Goal: Information Seeking & Learning: Learn about a topic

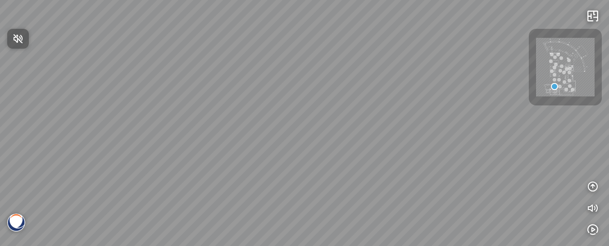
click at [592, 184] on div at bounding box center [304, 123] width 609 height 246
click at [592, 184] on icon "button" at bounding box center [592, 186] width 11 height 11
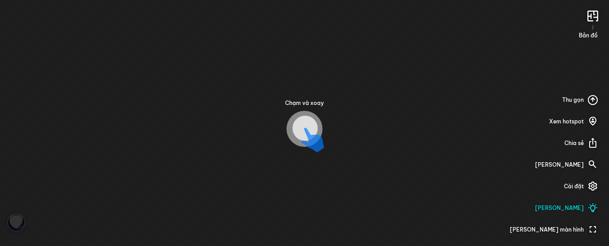
click at [302, 137] on div at bounding box center [312, 141] width 23 height 26
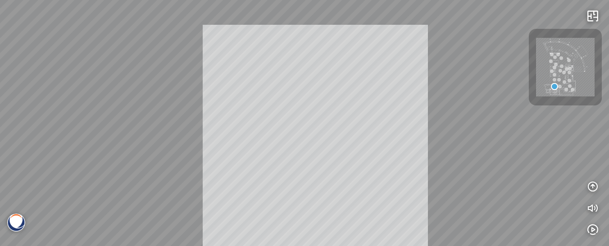
click at [304, 141] on div "INFO: krpano 1.20.8 (build 2020-09-15) INFO: HTML5/Desktop - Chrome 141.0 - Web…" at bounding box center [304, 123] width 609 height 246
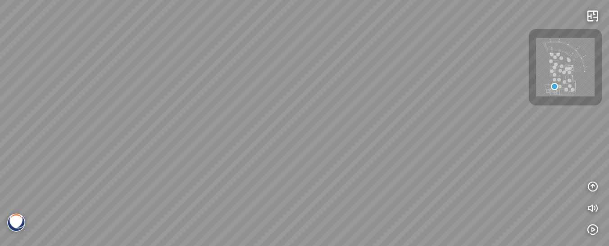
drag, startPoint x: 326, startPoint y: 86, endPoint x: 413, endPoint y: 164, distance: 117.4
click at [413, 164] on div at bounding box center [304, 123] width 609 height 246
drag, startPoint x: 419, startPoint y: 97, endPoint x: 478, endPoint y: 110, distance: 60.0
click at [482, 110] on div at bounding box center [304, 123] width 609 height 246
drag, startPoint x: 492, startPoint y: 118, endPoint x: 216, endPoint y: 101, distance: 276.7
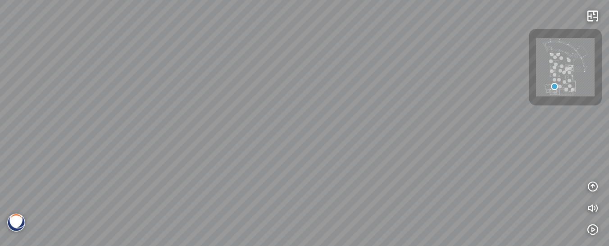
click at [216, 101] on div at bounding box center [304, 123] width 609 height 246
click at [214, 101] on div at bounding box center [304, 123] width 609 height 246
drag, startPoint x: 470, startPoint y: 14, endPoint x: 396, endPoint y: 187, distance: 188.7
click at [397, 187] on div at bounding box center [304, 123] width 609 height 246
drag, startPoint x: 467, startPoint y: 188, endPoint x: 347, endPoint y: 144, distance: 127.1
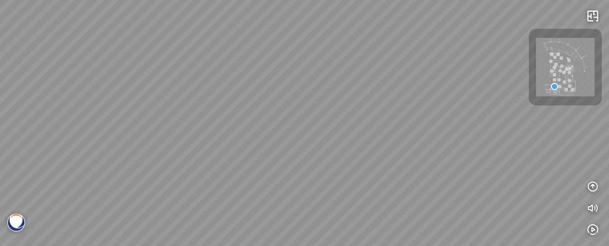
click at [333, 145] on div at bounding box center [304, 123] width 609 height 246
drag, startPoint x: 498, startPoint y: 151, endPoint x: 560, endPoint y: 149, distance: 61.8
click at [563, 149] on div at bounding box center [304, 123] width 609 height 246
click at [562, 87] on img at bounding box center [565, 67] width 59 height 59
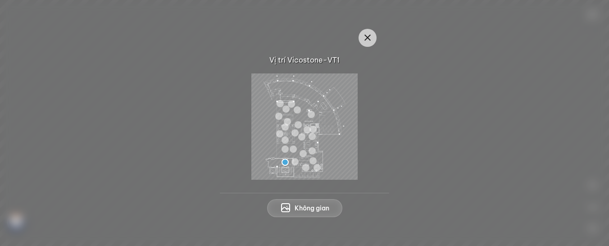
click at [307, 208] on span "Không gian" at bounding box center [312, 208] width 35 height 9
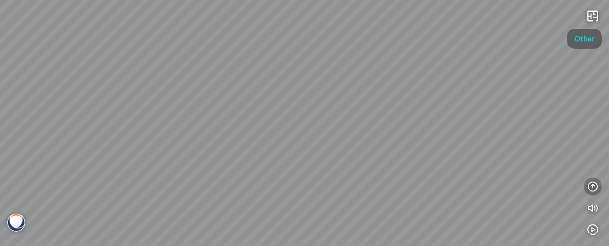
click at [592, 186] on icon "button" at bounding box center [592, 186] width 11 height 11
click at [467, 101] on div at bounding box center [304, 123] width 609 height 246
click at [194, 176] on div at bounding box center [304, 123] width 609 height 246
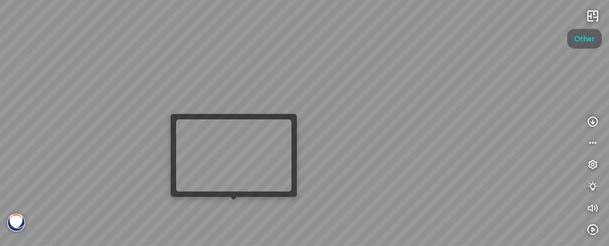
click at [229, 211] on div at bounding box center [304, 123] width 609 height 246
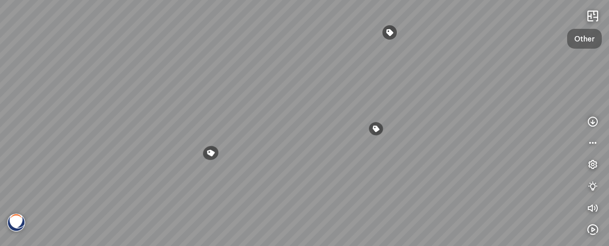
drag, startPoint x: 528, startPoint y: 177, endPoint x: 396, endPoint y: 132, distance: 139.9
drag, startPoint x: 237, startPoint y: 146, endPoint x: 343, endPoint y: 128, distance: 108.1
click at [454, 135] on div "Venatino® - BQ8660 Nero Marquina® - BQ8740 Venatino® - BQ8660" at bounding box center [304, 123] width 609 height 246
drag, startPoint x: 453, startPoint y: 152, endPoint x: 437, endPoint y: 140, distance: 19.9
click at [608, 159] on div "Venatino® - BQ8660 Nero Marquina® - BQ8740 Venatino® - BQ8660" at bounding box center [304, 123] width 609 height 246
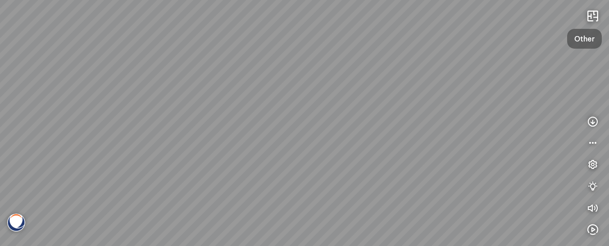
drag, startPoint x: 238, startPoint y: 116, endPoint x: 441, endPoint y: 141, distance: 204.3
click at [441, 141] on div "Venatino® - BQ8660 Nero Marquina® - BQ8740 Venatino® - BQ8660" at bounding box center [304, 123] width 609 height 246
drag, startPoint x: 285, startPoint y: 146, endPoint x: 292, endPoint y: 146, distance: 7.7
click at [286, 146] on div "Venatino® - BQ8660 Nero Marquina® - BQ8740 Venatino® - BQ8660" at bounding box center [304, 123] width 609 height 246
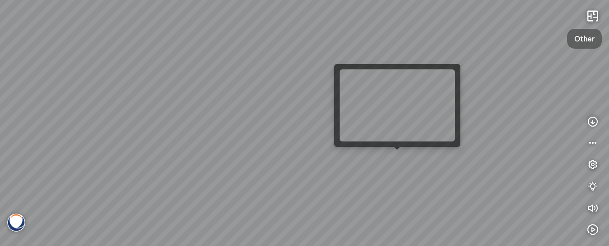
click at [394, 159] on div "Venatino® - BQ8660 Nero Marquina® - BQ8740 Venatino® - BQ8660" at bounding box center [304, 123] width 609 height 246
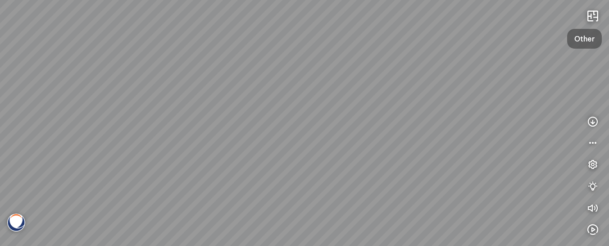
drag, startPoint x: 319, startPoint y: 84, endPoint x: 304, endPoint y: 156, distance: 73.2
click at [304, 156] on div "Gan Eden® - BQ8881 Argento™ - BQ8780" at bounding box center [304, 123] width 609 height 246
click at [298, 158] on div "Gan Eden® - BQ8881 Argento™ - BQ8780" at bounding box center [304, 123] width 609 height 246
click at [454, 215] on div "Gan Eden® - BQ8881 Argento™ - BQ8780" at bounding box center [304, 123] width 609 height 246
click at [532, 215] on div "Gan Eden® - BQ8881 Argento™ - BQ8780" at bounding box center [304, 123] width 609 height 246
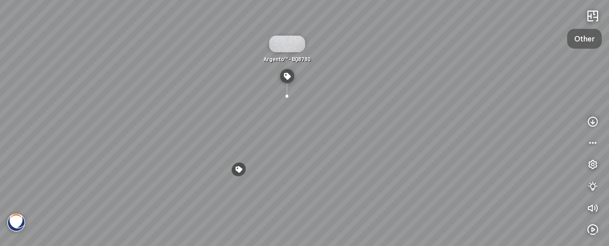
drag, startPoint x: 132, startPoint y: 115, endPoint x: 173, endPoint y: 112, distance: 41.6
click at [173, 112] on div "Gan Eden® - BQ8881 Argento™ - BQ8780" at bounding box center [304, 123] width 609 height 246
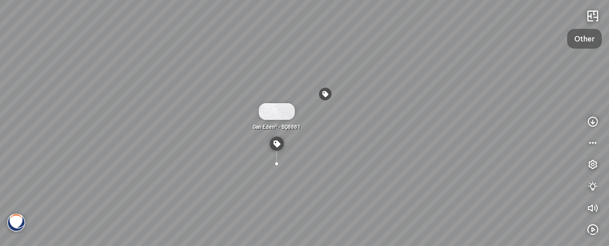
click at [21, 102] on div "Gan Eden® - BQ8881 Argento™ - BQ8780" at bounding box center [304, 123] width 609 height 246
drag, startPoint x: 36, startPoint y: 169, endPoint x: 192, endPoint y: 152, distance: 156.8
click at [192, 152] on div "Gan Eden® - BQ8881 Argento™ - BQ8780" at bounding box center [304, 123] width 609 height 246
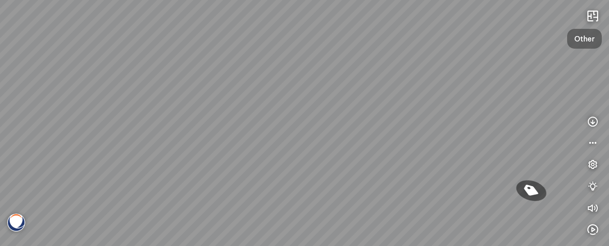
drag, startPoint x: 128, startPoint y: 146, endPoint x: 150, endPoint y: 146, distance: 22.1
click at [150, 146] on div "Gan Eden® - BQ8881 Argento™ - BQ8780" at bounding box center [304, 123] width 609 height 246
click at [154, 146] on div "Gan Eden® - BQ8881 Argento™ - BQ8780 INFO: krpano 1.20.8 (build 2020-09-15) INF…" at bounding box center [304, 123] width 609 height 246
drag, startPoint x: 62, startPoint y: 132, endPoint x: 118, endPoint y: 138, distance: 56.1
click at [118, 138] on div "Gan Eden® - BQ8881 Argento™ - BQ8780" at bounding box center [304, 123] width 609 height 246
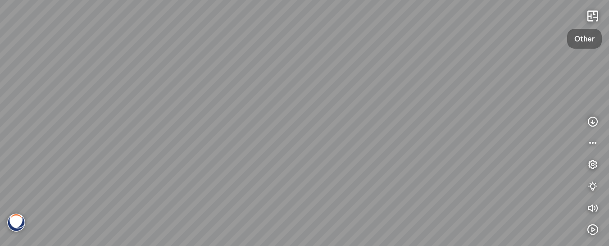
click at [99, 137] on div "Gan Eden® - BQ8881 Argento™ - BQ8780" at bounding box center [304, 123] width 609 height 246
click at [113, 137] on div "Gan Eden® - BQ8881 Argento™ - BQ8780" at bounding box center [304, 123] width 609 height 246
drag, startPoint x: 118, startPoint y: 114, endPoint x: 227, endPoint y: 141, distance: 111.3
click at [213, 130] on div "Gan Eden® - BQ8881 Argento™ - BQ8780" at bounding box center [304, 123] width 609 height 246
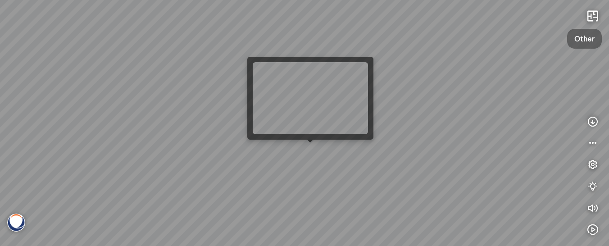
click at [311, 152] on div "Gan Eden® - BQ8881 Argento™ - BQ8780" at bounding box center [304, 123] width 609 height 246
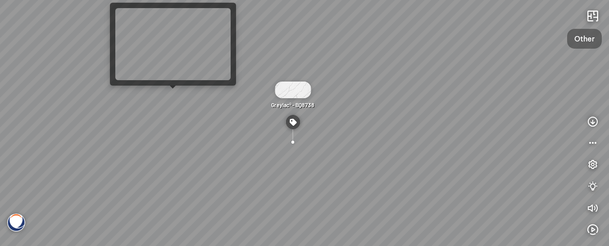
click at [171, 100] on div "Greylac® - BQ8738" at bounding box center [304, 123] width 609 height 246
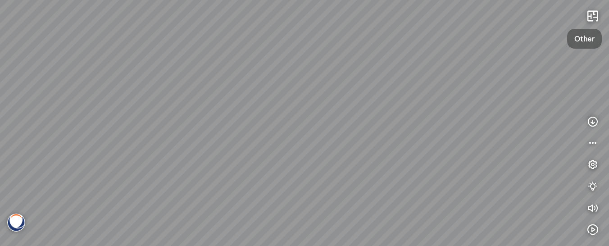
drag, startPoint x: 294, startPoint y: 187, endPoint x: 136, endPoint y: 176, distance: 158.5
click at [136, 176] on div at bounding box center [304, 123] width 609 height 246
drag, startPoint x: 327, startPoint y: 172, endPoint x: 251, endPoint y: 158, distance: 77.3
click at [251, 158] on div at bounding box center [304, 123] width 609 height 246
drag, startPoint x: 247, startPoint y: 158, endPoint x: 300, endPoint y: 160, distance: 52.3
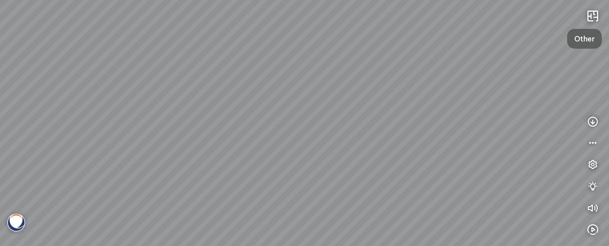
click at [244, 158] on div at bounding box center [304, 123] width 609 height 246
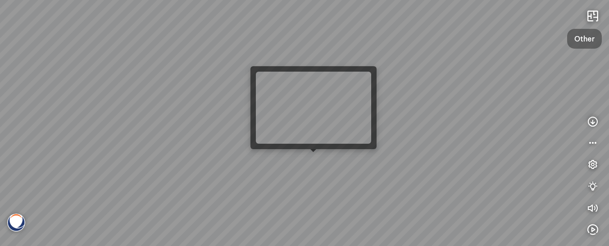
click at [314, 164] on div at bounding box center [304, 123] width 609 height 246
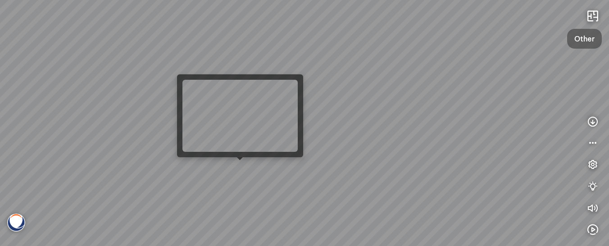
drag, startPoint x: 359, startPoint y: 180, endPoint x: 165, endPoint y: 163, distance: 194.5
click at [165, 163] on div at bounding box center [304, 123] width 609 height 246
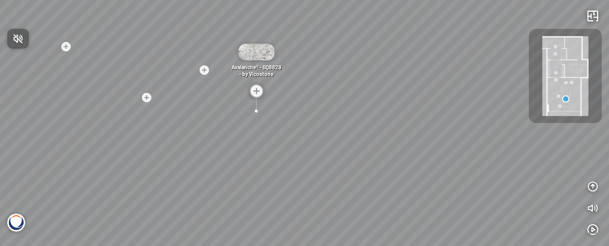
drag, startPoint x: 401, startPoint y: 112, endPoint x: 393, endPoint y: 100, distance: 14.9
click at [377, 105] on div at bounding box center [304, 123] width 609 height 246
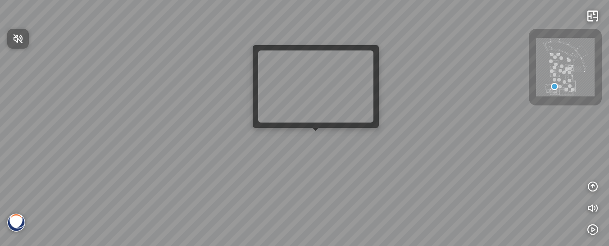
click at [313, 135] on div at bounding box center [304, 123] width 609 height 246
click at [312, 141] on div at bounding box center [304, 123] width 609 height 246
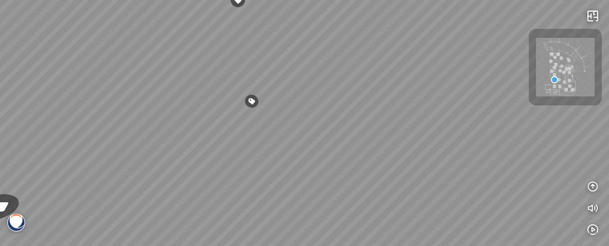
drag, startPoint x: 386, startPoint y: 158, endPoint x: 221, endPoint y: 133, distance: 166.8
click at [221, 133] on div "Venatino® - BQ8660 Nero [PERSON_NAME]® - BQ8740 Venatino® - BQ8660" at bounding box center [304, 123] width 609 height 246
drag, startPoint x: 397, startPoint y: 127, endPoint x: 171, endPoint y: 204, distance: 238.8
click at [171, 204] on div "Venatino® - BQ8660 Nero [PERSON_NAME]® - BQ8740 Venatino® - BQ8660" at bounding box center [304, 123] width 609 height 246
drag, startPoint x: 321, startPoint y: 209, endPoint x: 337, endPoint y: 166, distance: 45.9
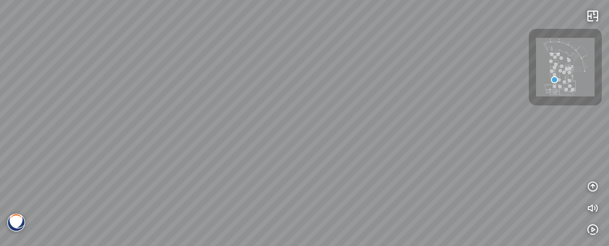
click at [408, 171] on div "Venatino® - BQ8660 Nero [PERSON_NAME]® - BQ8740 Venatino® - BQ8660" at bounding box center [304, 123] width 609 height 246
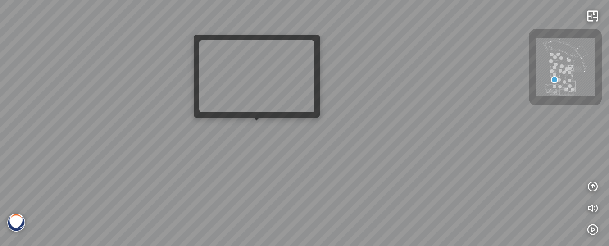
click at [253, 129] on div "Venatino® - BQ8660 Nero [PERSON_NAME]® - BQ8740 Venatino® - BQ8660" at bounding box center [304, 123] width 609 height 246
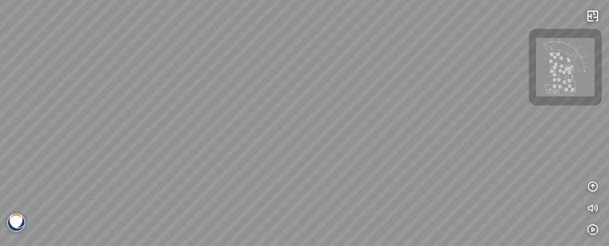
drag, startPoint x: 384, startPoint y: 128, endPoint x: 100, endPoint y: 209, distance: 295.3
click at [100, 209] on div "Acacia™ - BQ9610 Eramosa® - BQ9602 White Fusion™ - BQ8825" at bounding box center [304, 123] width 609 height 246
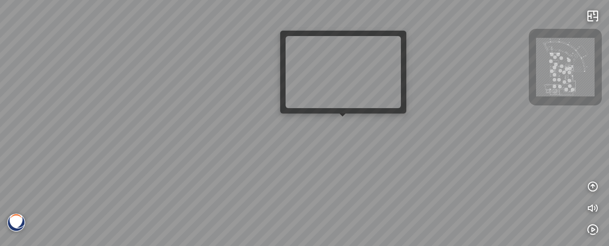
click at [345, 127] on div "Acacia™ - BQ9610 Eramosa® - BQ9602 White Fusion™ - BQ8825" at bounding box center [304, 123] width 609 height 246
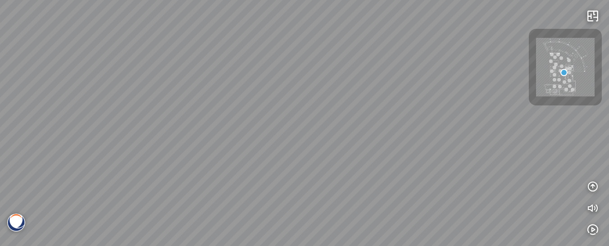
drag, startPoint x: 345, startPoint y: 100, endPoint x: 369, endPoint y: 118, distance: 30.5
click at [385, 115] on div "Greylac® - BQ8738 Venatino® - BQ8660 White Fusion™ - BQ8825" at bounding box center [304, 123] width 609 height 246
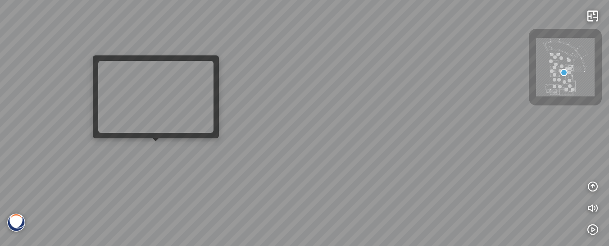
click at [161, 155] on div "Greylac® - BQ8738 Venatino® - BQ8660 White Fusion™ - BQ8825" at bounding box center [304, 123] width 609 height 246
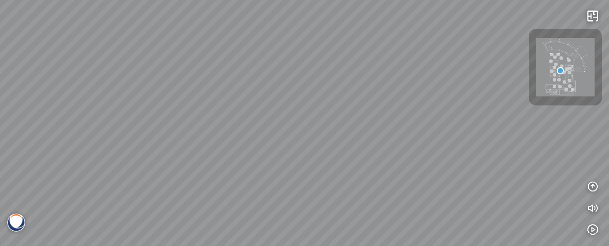
drag, startPoint x: 319, startPoint y: 149, endPoint x: 157, endPoint y: 127, distance: 163.7
click at [157, 127] on div at bounding box center [304, 123] width 609 height 246
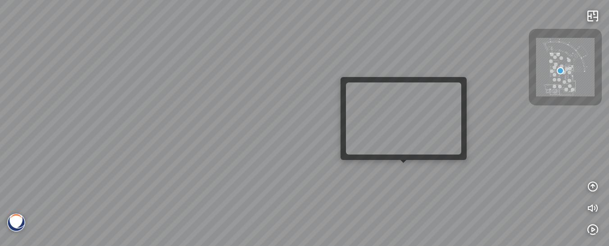
click at [399, 170] on div at bounding box center [304, 123] width 609 height 246
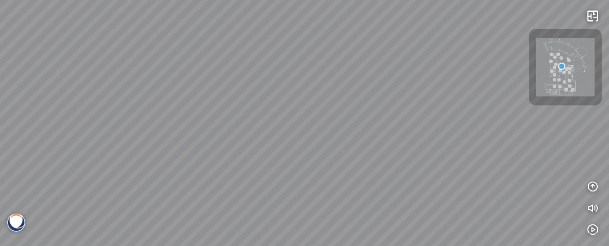
drag, startPoint x: 396, startPoint y: 168, endPoint x: 507, endPoint y: 146, distance: 113.1
click at [507, 146] on div at bounding box center [304, 123] width 609 height 246
drag, startPoint x: 341, startPoint y: 150, endPoint x: 157, endPoint y: 146, distance: 184.7
click at [157, 146] on div at bounding box center [304, 123] width 609 height 246
drag, startPoint x: 342, startPoint y: 167, endPoint x: 118, endPoint y: 159, distance: 224.1
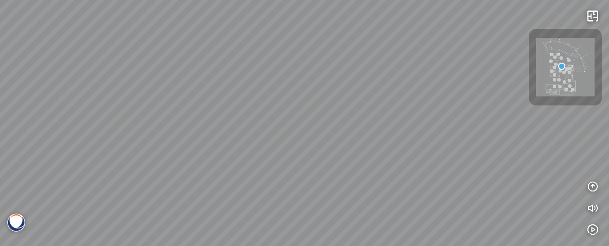
click at [118, 159] on div at bounding box center [304, 123] width 609 height 246
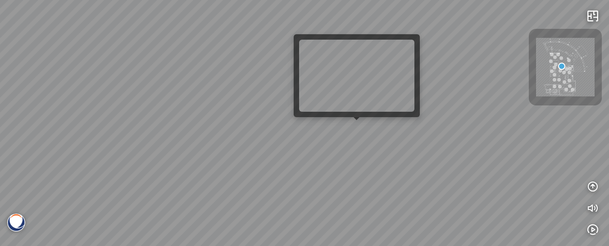
click at [355, 131] on div at bounding box center [304, 123] width 609 height 246
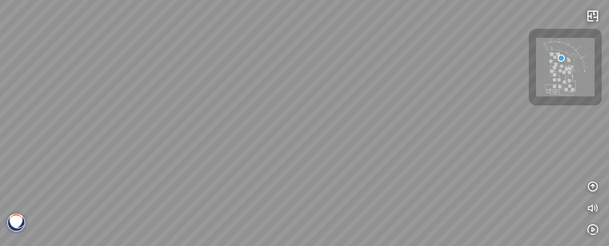
drag, startPoint x: 356, startPoint y: 128, endPoint x: 103, endPoint y: 113, distance: 254.1
click at [103, 113] on div at bounding box center [304, 123] width 609 height 246
drag, startPoint x: 388, startPoint y: 98, endPoint x: 140, endPoint y: 102, distance: 248.2
click at [140, 102] on div at bounding box center [304, 123] width 609 height 246
drag, startPoint x: 359, startPoint y: 97, endPoint x: 165, endPoint y: 105, distance: 194.3
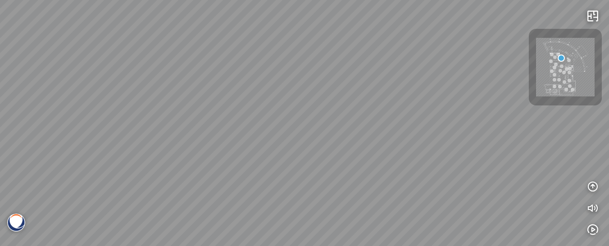
click at [166, 103] on div at bounding box center [304, 123] width 609 height 246
drag, startPoint x: 384, startPoint y: 103, endPoint x: 188, endPoint y: 125, distance: 197.2
click at [188, 125] on div at bounding box center [304, 123] width 609 height 246
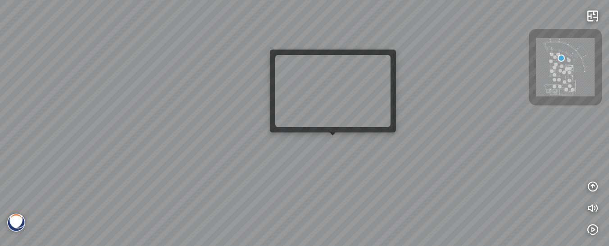
click at [336, 143] on div at bounding box center [304, 123] width 609 height 246
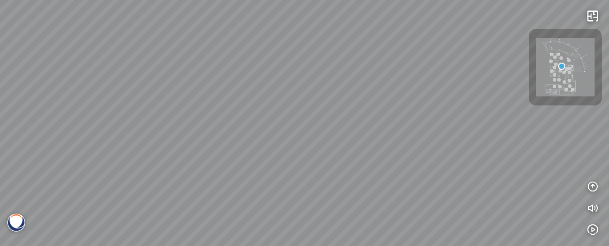
click at [569, 87] on div at bounding box center [570, 86] width 4 height 4
drag, startPoint x: 302, startPoint y: 164, endPoint x: 83, endPoint y: 157, distance: 218.6
click at [83, 157] on div at bounding box center [304, 123] width 609 height 246
drag, startPoint x: 286, startPoint y: 135, endPoint x: 187, endPoint y: 198, distance: 117.9
click at [185, 198] on div at bounding box center [304, 123] width 609 height 246
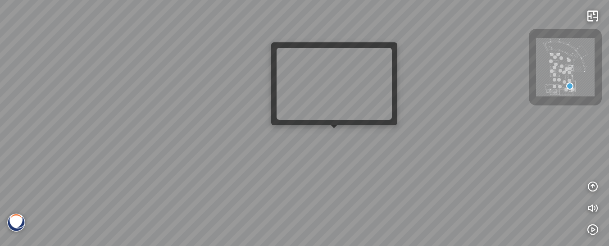
click at [338, 140] on div at bounding box center [304, 123] width 609 height 246
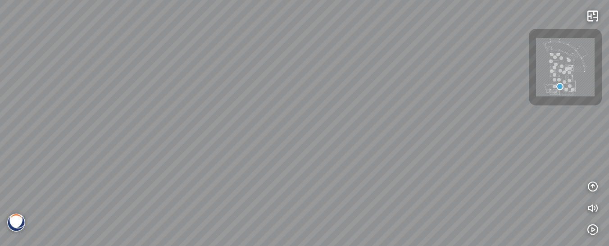
drag, startPoint x: 380, startPoint y: 131, endPoint x: 173, endPoint y: 92, distance: 210.4
click at [173, 92] on div "Argento - BQ8780 Gan Eden® - BQ8881 Argento - BQ8780" at bounding box center [304, 123] width 609 height 246
click at [181, 92] on div "Argento - BQ8780 Gan Eden® - BQ8881 Argento - BQ8780" at bounding box center [304, 123] width 609 height 246
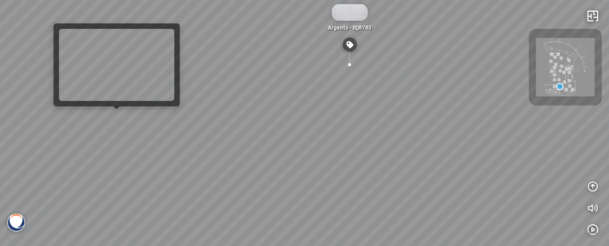
click at [118, 120] on div "Argento - BQ8780 Gan Eden® - BQ8881 Argento - BQ8780" at bounding box center [304, 123] width 609 height 246
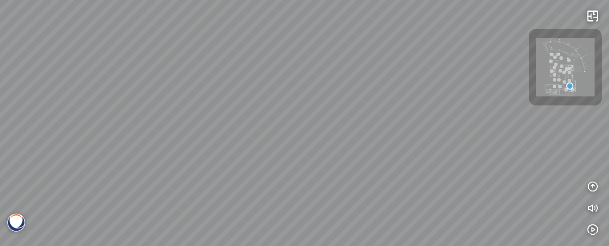
drag, startPoint x: 405, startPoint y: 113, endPoint x: 65, endPoint y: 108, distance: 339.3
click at [66, 107] on div at bounding box center [304, 123] width 609 height 246
drag, startPoint x: 332, startPoint y: 93, endPoint x: 373, endPoint y: 196, distance: 110.8
click at [373, 196] on div at bounding box center [304, 123] width 609 height 246
click at [553, 72] on div at bounding box center [552, 71] width 4 height 4
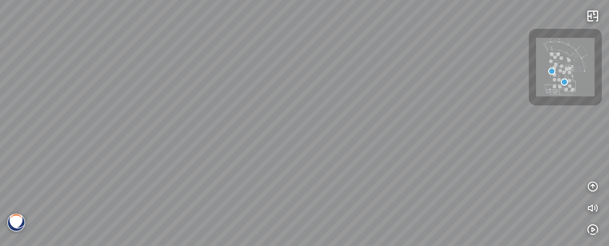
drag, startPoint x: 405, startPoint y: 132, endPoint x: 335, endPoint y: 202, distance: 99.4
click at [343, 200] on div "Gan Eden® - BQ8881 Argento™ - BQ8780" at bounding box center [304, 123] width 609 height 246
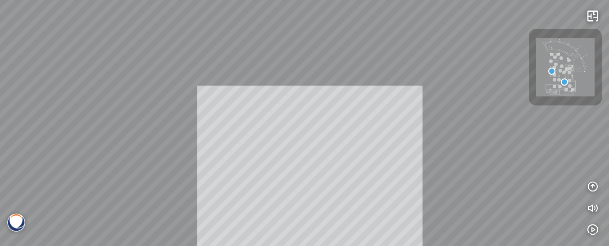
click at [318, 199] on div "Gan Eden® - BQ8881 Argento™ - BQ8780 INFO: krpano 1.20.8 (build 2020-09-15) INF…" at bounding box center [304, 123] width 609 height 246
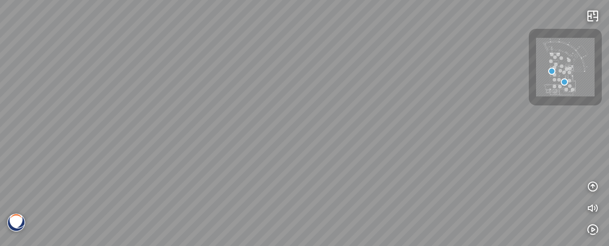
drag, startPoint x: 320, startPoint y: 133, endPoint x: 235, endPoint y: 127, distance: 85.3
click at [235, 127] on div "Gan Eden® - BQ8881 Argento™ - BQ8780" at bounding box center [304, 123] width 609 height 246
click at [560, 56] on div at bounding box center [562, 58] width 4 height 4
click at [550, 54] on div at bounding box center [552, 55] width 4 height 4
click at [550, 56] on div at bounding box center [565, 67] width 73 height 77
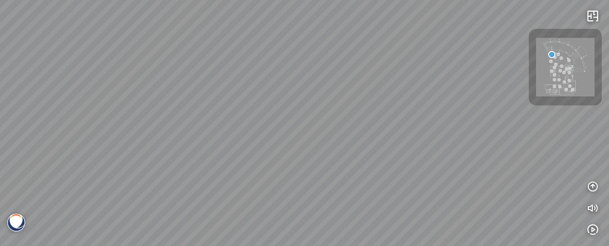
drag, startPoint x: 468, startPoint y: 94, endPoint x: 118, endPoint y: 89, distance: 349.2
click at [103, 97] on div at bounding box center [304, 123] width 609 height 246
drag, startPoint x: 263, startPoint y: 80, endPoint x: 229, endPoint y: 131, distance: 61.5
click at [229, 131] on div at bounding box center [304, 123] width 609 height 246
drag, startPoint x: 169, startPoint y: 123, endPoint x: 118, endPoint y: 125, distance: 51.0
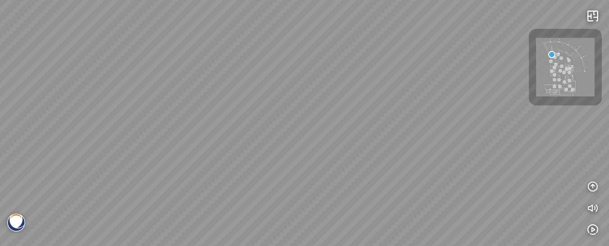
click at [118, 125] on div at bounding box center [304, 123] width 609 height 246
drag, startPoint x: 238, startPoint y: 117, endPoint x: 216, endPoint y: 140, distance: 31.5
click at [218, 138] on div at bounding box center [304, 123] width 609 height 246
drag, startPoint x: 314, startPoint y: 109, endPoint x: 239, endPoint y: 124, distance: 76.2
click at [239, 124] on div at bounding box center [304, 123] width 609 height 246
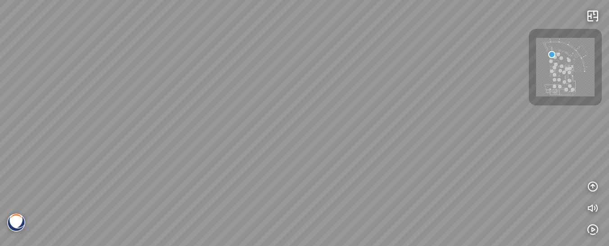
click at [569, 71] on div at bounding box center [570, 73] width 4 height 4
drag, startPoint x: 373, startPoint y: 128, endPoint x: 78, endPoint y: 79, distance: 299.1
click at [71, 79] on div "Greylac® - BQ8738 Venatino® - BQ8660 White Fusion™ - BQ8825 Venatino® - BQ8660 …" at bounding box center [304, 123] width 609 height 246
drag, startPoint x: 241, startPoint y: 123, endPoint x: 232, endPoint y: 182, distance: 60.1
click at [232, 182] on div "Greylac® - BQ8738 Venatino® - BQ8660 White Fusion™ - BQ8825 Venatino® - BQ8660 …" at bounding box center [304, 123] width 609 height 246
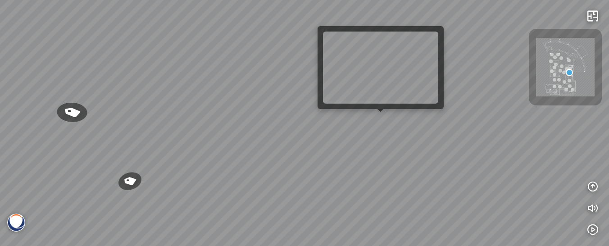
click at [381, 120] on div "Greylac® - BQ8738 Venatino® - BQ8660 White Fusion™ - BQ8825 Venatino® - BQ8660 …" at bounding box center [304, 123] width 609 height 246
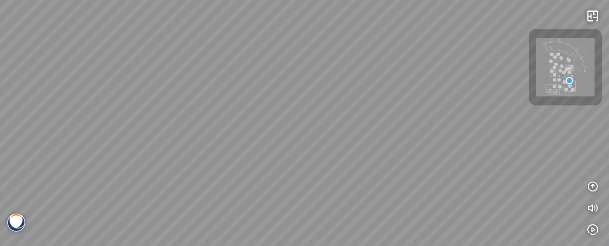
drag, startPoint x: 389, startPoint y: 112, endPoint x: 560, endPoint y: 137, distance: 172.7
click at [573, 135] on div "Greylac® - BQ8738" at bounding box center [304, 123] width 609 height 246
drag, startPoint x: 405, startPoint y: 134, endPoint x: 402, endPoint y: 145, distance: 11.1
click at [528, 143] on div "Greylac® - BQ8738" at bounding box center [304, 123] width 609 height 246
drag, startPoint x: 308, startPoint y: 141, endPoint x: 421, endPoint y: 138, distance: 113.1
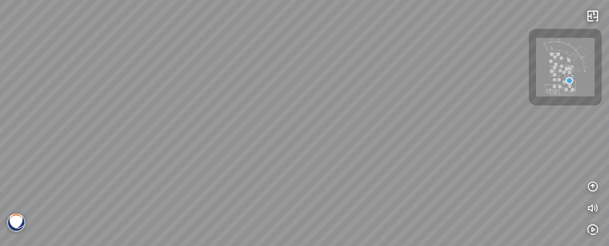
click at [421, 138] on div "Greylac® - BQ8738" at bounding box center [304, 123] width 609 height 246
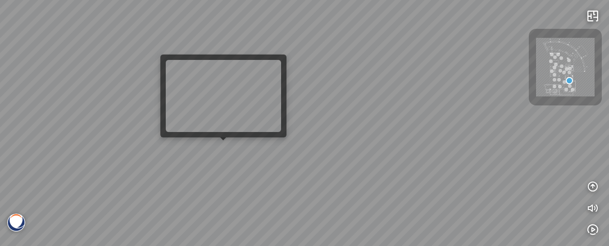
click at [218, 148] on div "Greylac® - BQ8738" at bounding box center [304, 123] width 609 height 246
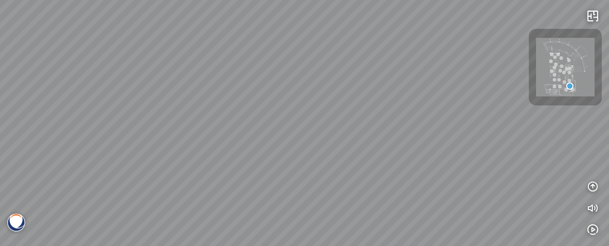
drag, startPoint x: 147, startPoint y: 132, endPoint x: 88, endPoint y: 198, distance: 88.1
click at [88, 198] on div at bounding box center [304, 123] width 609 height 246
drag, startPoint x: 187, startPoint y: 140, endPoint x: 364, endPoint y: 84, distance: 184.8
click at [369, 88] on div at bounding box center [304, 123] width 609 height 246
drag, startPoint x: 333, startPoint y: 101, endPoint x: 366, endPoint y: 95, distance: 33.8
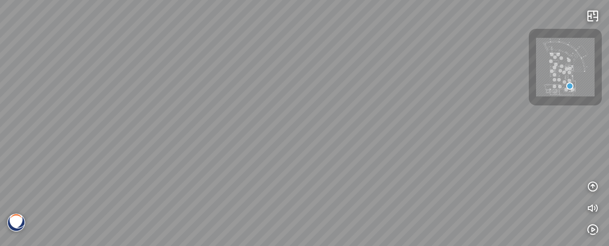
click at [387, 85] on div at bounding box center [304, 123] width 609 height 246
drag, startPoint x: 245, startPoint y: 118, endPoint x: 429, endPoint y: 213, distance: 206.9
click at [432, 214] on div at bounding box center [304, 123] width 609 height 246
drag, startPoint x: 305, startPoint y: 186, endPoint x: 415, endPoint y: 174, distance: 111.0
click at [423, 177] on div at bounding box center [304, 123] width 609 height 246
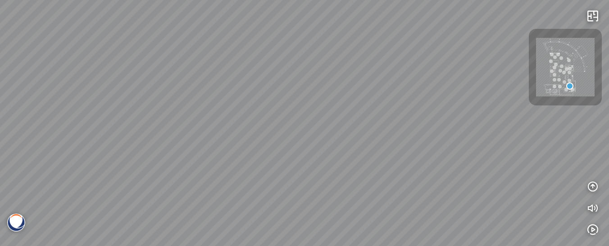
drag, startPoint x: 161, startPoint y: 137, endPoint x: 369, endPoint y: 175, distance: 212.1
click at [371, 174] on div at bounding box center [304, 123] width 609 height 246
drag, startPoint x: 308, startPoint y: 119, endPoint x: 293, endPoint y: 167, distance: 50.1
click at [324, 170] on div at bounding box center [304, 123] width 609 height 246
drag, startPoint x: 179, startPoint y: 163, endPoint x: 213, endPoint y: 167, distance: 33.6
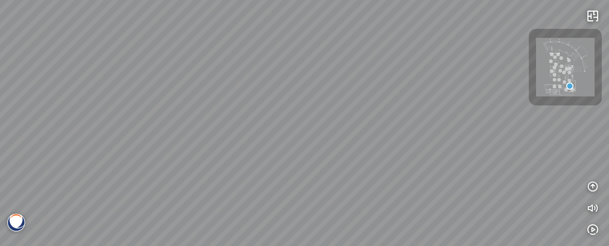
click at [213, 167] on div at bounding box center [304, 123] width 609 height 246
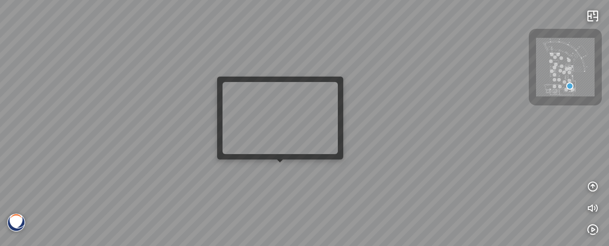
click at [278, 172] on div at bounding box center [304, 123] width 609 height 246
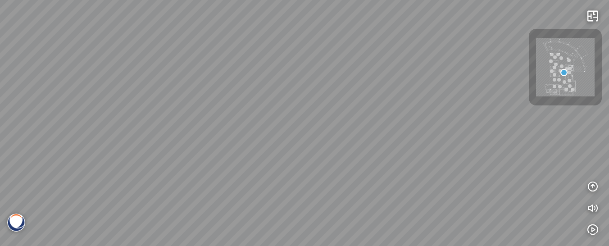
drag, startPoint x: 301, startPoint y: 173, endPoint x: 83, endPoint y: 187, distance: 218.5
click at [83, 187] on div "Greylac® - BQ8738 Venatino® - BQ8660 White Fusion™ - BQ8825" at bounding box center [304, 123] width 609 height 246
drag, startPoint x: 347, startPoint y: 145, endPoint x: 268, endPoint y: 151, distance: 80.0
click at [268, 151] on div "Greylac® - BQ8738 Venatino® - BQ8660 White Fusion™ - BQ8825" at bounding box center [304, 123] width 609 height 246
drag, startPoint x: 373, startPoint y: 157, endPoint x: 130, endPoint y: 147, distance: 243.0
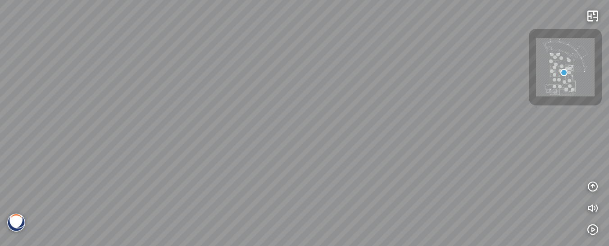
click at [130, 147] on div "Greylac® - BQ8738 Venatino® - BQ8660 White Fusion™ - BQ8825" at bounding box center [304, 123] width 609 height 246
drag, startPoint x: 378, startPoint y: 147, endPoint x: 429, endPoint y: 131, distance: 53.4
click at [571, 131] on div "Greylac® - BQ8738 Venatino® - BQ8660 White Fusion™ - BQ8825" at bounding box center [304, 123] width 609 height 246
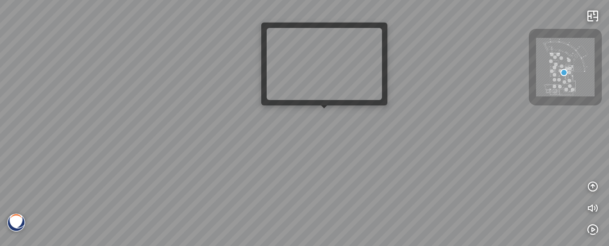
click at [318, 117] on div "Greylac® - BQ8738 Venatino® - BQ8660 White Fusion™ - BQ8825" at bounding box center [304, 123] width 609 height 246
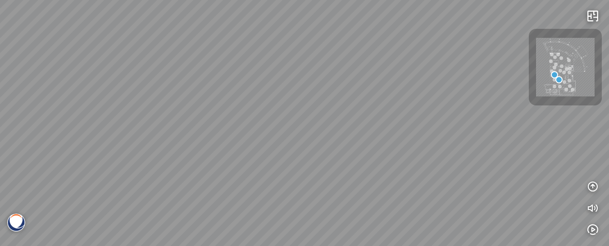
drag, startPoint x: 184, startPoint y: 100, endPoint x: 133, endPoint y: 112, distance: 52.2
click at [124, 109] on div at bounding box center [304, 123] width 609 height 246
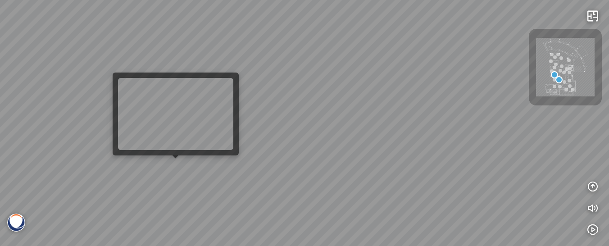
click at [171, 171] on div at bounding box center [304, 123] width 609 height 246
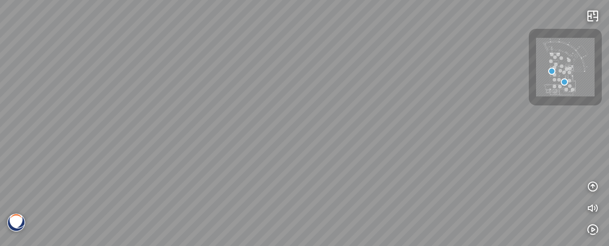
drag, startPoint x: 267, startPoint y: 155, endPoint x: 266, endPoint y: 227, distance: 71.6
click at [268, 238] on div "Gan Eden® - BQ8881 Argento™ - BQ8780" at bounding box center [304, 123] width 609 height 246
drag, startPoint x: 269, startPoint y: 207, endPoint x: 232, endPoint y: 196, distance: 39.0
click at [229, 200] on div "Gan Eden® - BQ8881 Argento™ - BQ8780" at bounding box center [304, 123] width 609 height 246
drag, startPoint x: 226, startPoint y: 189, endPoint x: 163, endPoint y: 190, distance: 62.6
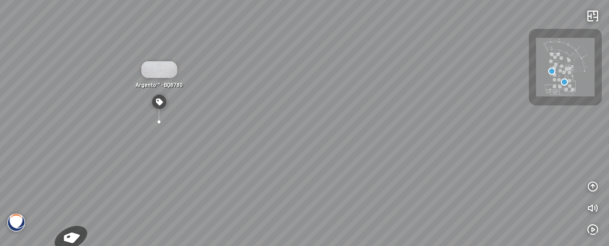
click at [144, 192] on div "Gan Eden® - BQ8881 Argento™ - BQ8780" at bounding box center [304, 123] width 609 height 246
click at [368, 138] on div "Gan Eden® - BQ8881 Argento™ - BQ8780" at bounding box center [304, 123] width 609 height 246
click at [366, 137] on div "Gan Eden® - BQ8881 Argento™ - BQ8780" at bounding box center [304, 123] width 609 height 246
drag, startPoint x: 159, startPoint y: 73, endPoint x: 232, endPoint y: 86, distance: 74.7
click at [232, 86] on div "Gan Eden® - BQ8881 Argento™ - BQ8780" at bounding box center [304, 123] width 609 height 246
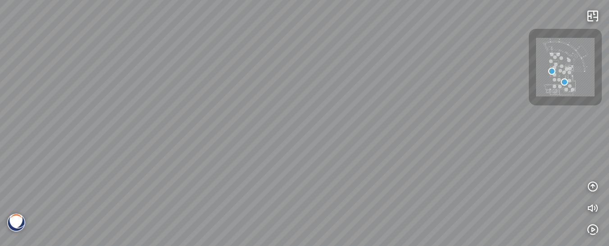
click at [244, 85] on div "Gan Eden® - BQ8881 Argento™ - BQ8780" at bounding box center [304, 123] width 609 height 246
drag, startPoint x: 184, startPoint y: 97, endPoint x: 469, endPoint y: 33, distance: 291.3
click at [469, 36] on div "Gan Eden® - BQ8881 Argento™ - BQ8780" at bounding box center [304, 123] width 609 height 246
drag
click at [267, 121] on div "Gan Eden® - BQ8881 Argento™ - BQ8780" at bounding box center [304, 123] width 609 height 246
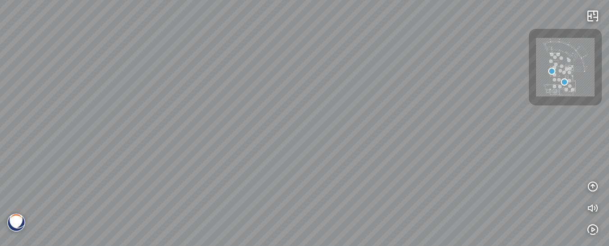
click at [445, 153] on div "Gan Eden® - BQ8881 Argento™ - BQ8780" at bounding box center [304, 123] width 609 height 246
drag, startPoint x: 166, startPoint y: 177, endPoint x: 314, endPoint y: 162, distance: 148.1
click at [314, 162] on div "Gan Eden® - BQ8881 Argento™ - BQ8780" at bounding box center [304, 123] width 609 height 246
drag, startPoint x: 150, startPoint y: 126, endPoint x: 336, endPoint y: 107, distance: 186.6
click at [336, 107] on div "Gan Eden® - BQ8881 Argento™ - BQ8780" at bounding box center [304, 123] width 609 height 246
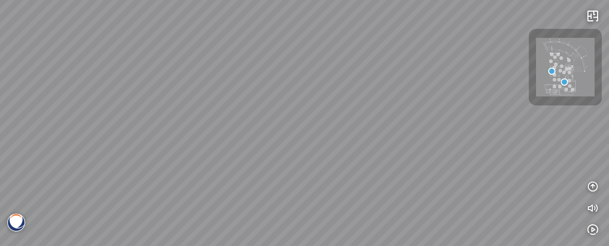
drag, startPoint x: 274, startPoint y: 113, endPoint x: 396, endPoint y: 150, distance: 128.2
click at [396, 150] on div "Gan Eden® - BQ8881 Argento™ - BQ8780" at bounding box center [304, 123] width 609 height 246
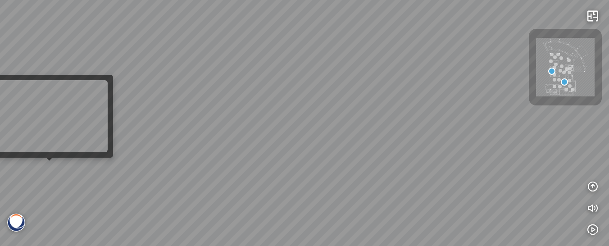
click at [63, 172] on div "Gan Eden® - BQ8881 Argento™ - BQ8780" at bounding box center [304, 123] width 609 height 246
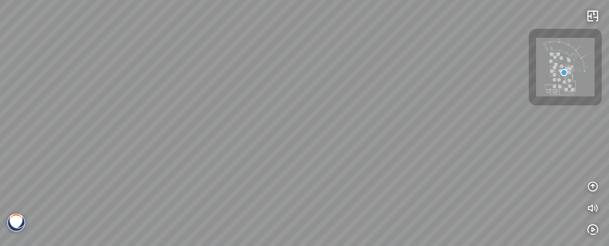
drag, startPoint x: 122, startPoint y: 134, endPoint x: 448, endPoint y: 222, distance: 337.8
click at [448, 222] on div "Greylac® - BQ8738 Venatino® - BQ8660 White Fusion™ - BQ8825" at bounding box center [304, 123] width 609 height 246
drag, startPoint x: 372, startPoint y: 153, endPoint x: 290, endPoint y: 147, distance: 81.8
click at [287, 146] on div "Greylac® - BQ8738 Venatino® - BQ8660 White Fusion™ - BQ8825" at bounding box center [304, 123] width 609 height 246
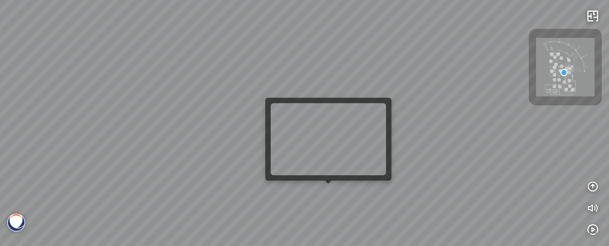
click at [335, 193] on div "Greylac® - BQ8738 Venatino® - BQ8660 White Fusion™ - BQ8825" at bounding box center [304, 123] width 609 height 246
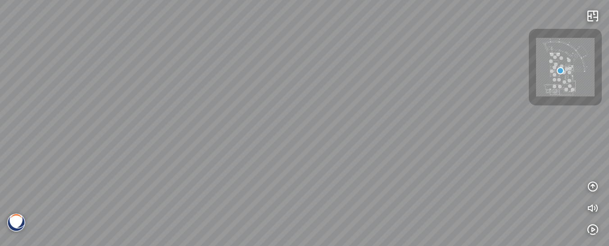
drag, startPoint x: 332, startPoint y: 150, endPoint x: 201, endPoint y: 153, distance: 130.2
click at [201, 153] on div at bounding box center [304, 123] width 609 height 246
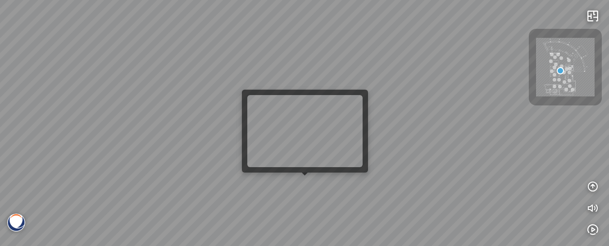
click at [303, 187] on div at bounding box center [304, 123] width 609 height 246
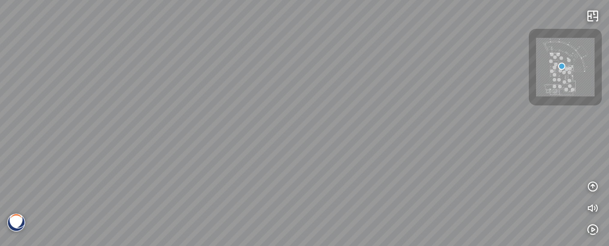
drag, startPoint x: 434, startPoint y: 163, endPoint x: 177, endPoint y: 157, distance: 256.8
click at [177, 157] on div at bounding box center [304, 123] width 609 height 246
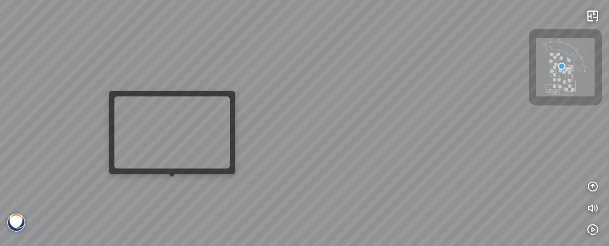
click at [173, 184] on div at bounding box center [304, 123] width 609 height 246
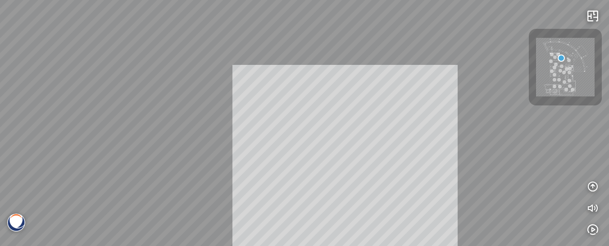
click at [346, 176] on div "INFO: krpano 1.20.8 (build 2020-09-15) INFO: HTML5/Desktop - Chrome 141.0 - Web…" at bounding box center [304, 123] width 609 height 246
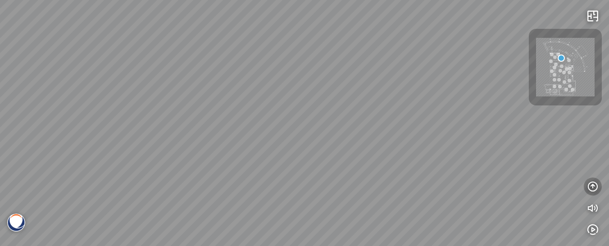
drag, startPoint x: 394, startPoint y: 143, endPoint x: 592, endPoint y: 182, distance: 202.5
click at [596, 182] on div "INFO: krpano 1.20.8 (build 2020-09-15) INFO: HTML5/Desktop - Chrome 141.0 - Web…" at bounding box center [304, 123] width 609 height 246
drag, startPoint x: 376, startPoint y: 157, endPoint x: 526, endPoint y: 155, distance: 150.0
click at [526, 155] on div at bounding box center [304, 123] width 609 height 246
drag, startPoint x: 235, startPoint y: 151, endPoint x: 324, endPoint y: 156, distance: 88.9
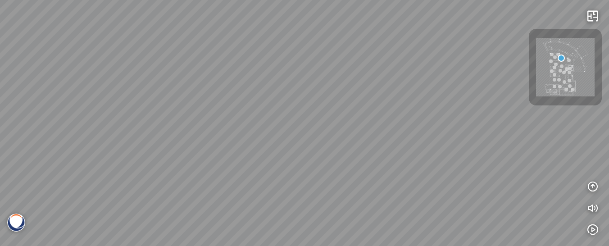
click at [397, 149] on div at bounding box center [304, 123] width 609 height 246
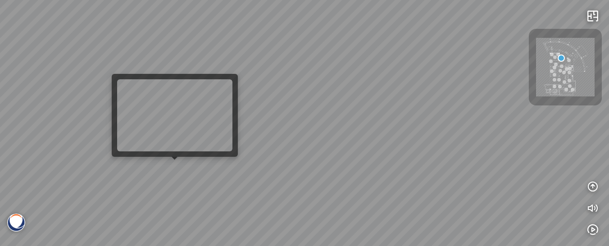
click at [187, 169] on div at bounding box center [304, 123] width 609 height 246
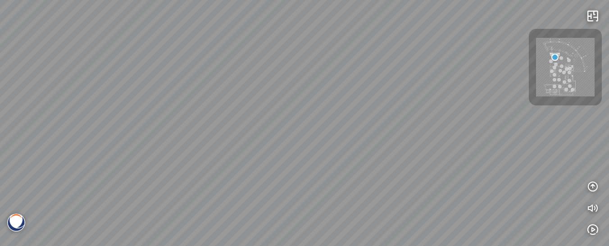
drag, startPoint x: 261, startPoint y: 124, endPoint x: 225, endPoint y: 231, distance: 112.7
click at [225, 231] on div "Diamante® - BQ8788 Statuario® - BQ8628" at bounding box center [304, 123] width 609 height 246
drag, startPoint x: 386, startPoint y: 171, endPoint x: 237, endPoint y: 159, distance: 149.1
click at [221, 159] on div "Diamante® - BQ8788 Statuario® - BQ8628" at bounding box center [304, 123] width 609 height 246
drag, startPoint x: 412, startPoint y: 131, endPoint x: 301, endPoint y: 132, distance: 110.8
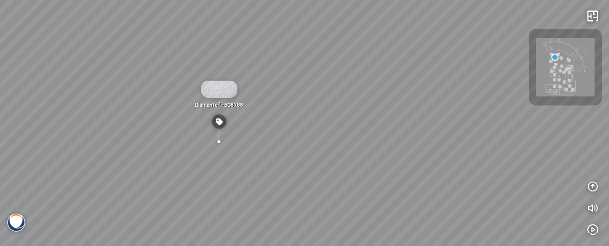
click at [301, 132] on div "Diamante® - BQ8788 Statuario® - BQ8628" at bounding box center [304, 123] width 609 height 246
drag, startPoint x: 461, startPoint y: 134, endPoint x: 288, endPoint y: 126, distance: 173.2
click at [288, 126] on div "Diamante® - BQ8788 Statuario® - BQ8628" at bounding box center [304, 123] width 609 height 246
drag, startPoint x: 268, startPoint y: 120, endPoint x: 255, endPoint y: 120, distance: 13.1
click at [255, 120] on div "Diamante® - BQ8788 Statuario® - BQ8628" at bounding box center [304, 123] width 609 height 246
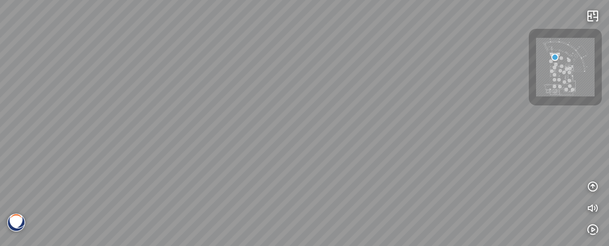
drag, startPoint x: 378, startPoint y: 145, endPoint x: 199, endPoint y: 133, distance: 179.3
click at [196, 133] on div "Diamante® - BQ8788 Statuario® - BQ8628" at bounding box center [304, 123] width 609 height 246
drag, startPoint x: 301, startPoint y: 178, endPoint x: 486, endPoint y: 159, distance: 185.3
click at [486, 159] on div "Diamante® - BQ8788 Statuario® - BQ8628" at bounding box center [304, 123] width 609 height 246
drag, startPoint x: 239, startPoint y: 128, endPoint x: 469, endPoint y: 138, distance: 229.5
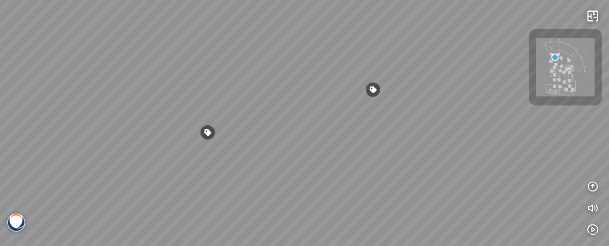
click at [490, 136] on div "Diamante® - BQ8788 Statuario® - BQ8628" at bounding box center [304, 123] width 609 height 246
drag, startPoint x: 284, startPoint y: 138, endPoint x: 316, endPoint y: 147, distance: 33.1
click at [316, 147] on div "Diamante® - BQ8788 Statuario® - BQ8628" at bounding box center [304, 123] width 609 height 246
drag, startPoint x: 281, startPoint y: 139, endPoint x: 416, endPoint y: 145, distance: 134.8
click at [416, 145] on div "Diamante® - BQ8788 Statuario® - BQ8628" at bounding box center [304, 123] width 609 height 246
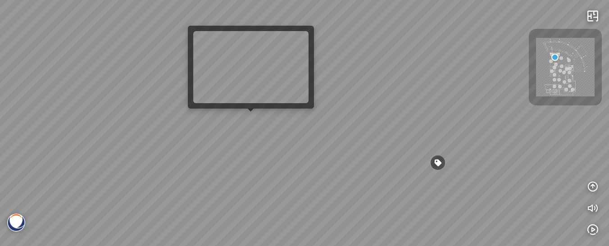
click at [253, 126] on div "Diamante® - BQ8788 Statuario® - BQ8628" at bounding box center [304, 123] width 609 height 246
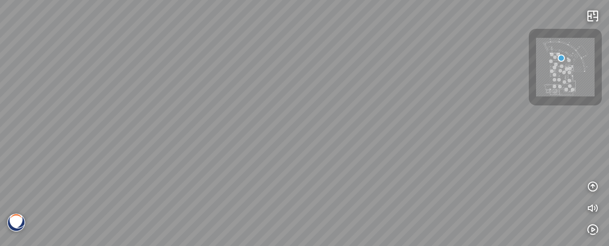
drag, startPoint x: 329, startPoint y: 91, endPoint x: 88, endPoint y: 91, distance: 240.6
click at [88, 91] on div at bounding box center [304, 123] width 609 height 246
drag, startPoint x: 258, startPoint y: 120, endPoint x: 223, endPoint y: 119, distance: 35.1
click at [223, 119] on div at bounding box center [304, 123] width 609 height 246
drag, startPoint x: 150, startPoint y: 136, endPoint x: 333, endPoint y: 138, distance: 183.8
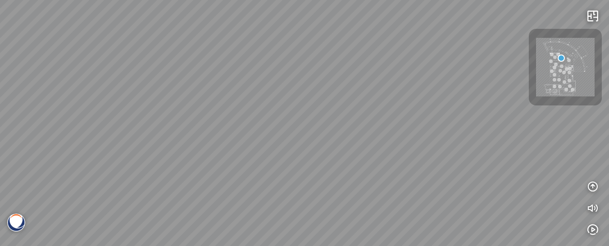
click at [333, 138] on div at bounding box center [304, 123] width 609 height 246
drag, startPoint x: 308, startPoint y: 126, endPoint x: 69, endPoint y: 139, distance: 239.1
click at [7, 160] on div at bounding box center [304, 123] width 609 height 246
drag, startPoint x: 336, startPoint y: 145, endPoint x: 553, endPoint y: 155, distance: 217.4
click at [553, 155] on div at bounding box center [304, 123] width 609 height 246
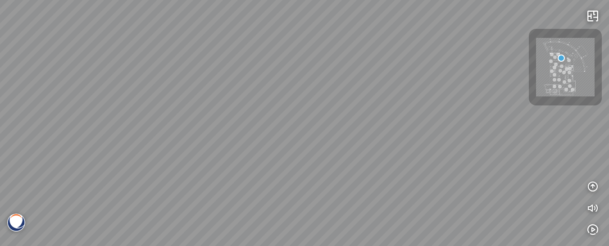
drag, startPoint x: 324, startPoint y: 177, endPoint x: 418, endPoint y: 138, distance: 101.7
click at [440, 136] on div at bounding box center [304, 123] width 609 height 246
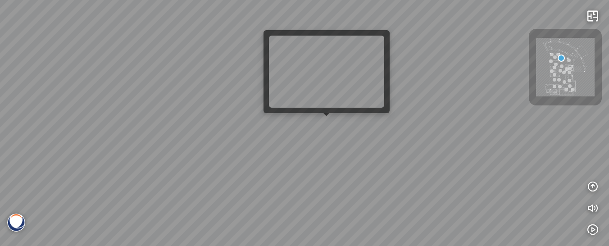
drag, startPoint x: 148, startPoint y: 162, endPoint x: 286, endPoint y: 135, distance: 140.5
click at [332, 132] on div at bounding box center [304, 123] width 609 height 246
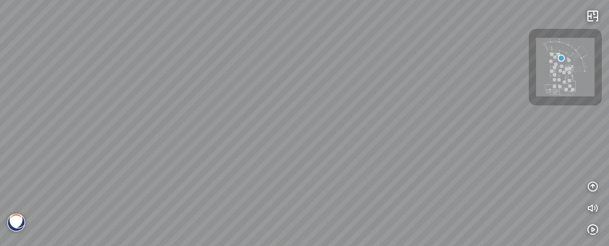
drag, startPoint x: 87, startPoint y: 128, endPoint x: 240, endPoint y: 121, distance: 152.9
click at [240, 121] on div at bounding box center [304, 123] width 609 height 246
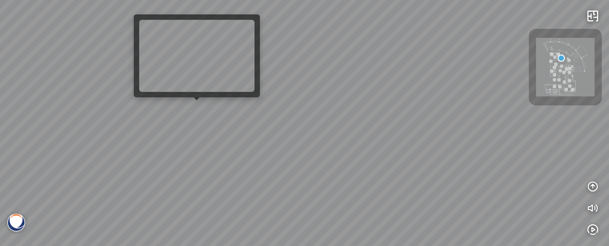
click at [198, 113] on div at bounding box center [304, 123] width 609 height 246
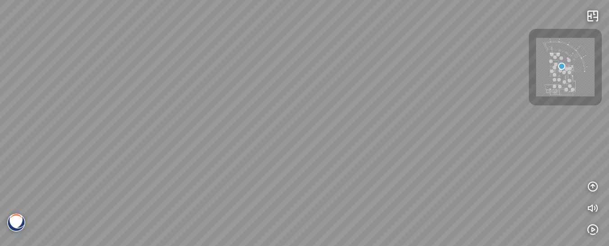
drag, startPoint x: 100, startPoint y: 90, endPoint x: 284, endPoint y: 94, distance: 183.4
click at [284, 94] on div at bounding box center [304, 123] width 609 height 246
drag, startPoint x: 374, startPoint y: 133, endPoint x: 250, endPoint y: 146, distance: 124.1
click at [250, 145] on div at bounding box center [304, 123] width 609 height 246
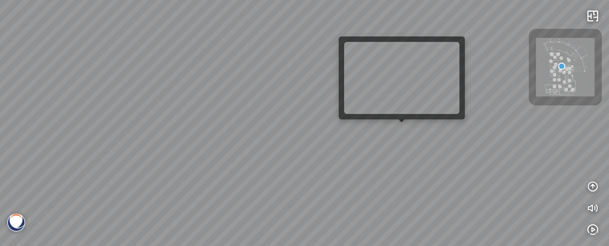
click at [406, 137] on div at bounding box center [304, 123] width 609 height 246
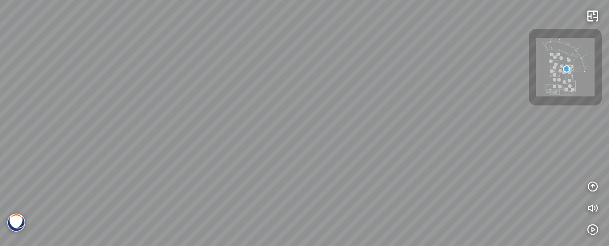
drag, startPoint x: 415, startPoint y: 107, endPoint x: 384, endPoint y: 172, distance: 71.5
click at [384, 172] on div "Luce di Luna ® - BQ8690 Luce di Luna ® - BQ8690 Icelake® - BQ8668 Icelake® - BQ…" at bounding box center [304, 123] width 609 height 246
drag, startPoint x: 392, startPoint y: 166, endPoint x: 238, endPoint y: 177, distance: 155.0
click at [238, 177] on div "Luce di Luna ® - BQ8690 Luce di Luna ® - BQ8690 Icelake® - BQ8668 Icelake® - BQ…" at bounding box center [304, 123] width 609 height 246
drag, startPoint x: 340, startPoint y: 124, endPoint x: 334, endPoint y: 173, distance: 49.0
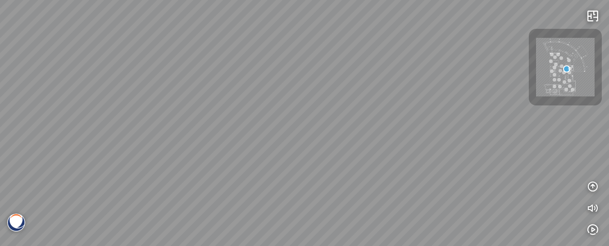
click at [334, 174] on div "Luce di Luna ® - BQ8690 Luce di Luna ® - BQ8690 Icelake® - BQ8668 Icelake® - BQ…" at bounding box center [304, 123] width 609 height 246
drag, startPoint x: 262, startPoint y: 104, endPoint x: 487, endPoint y: 91, distance: 225.6
click at [487, 91] on div "Luce di Luna ® - BQ8690 Luce di Luna ® - BQ8690 Icelake® - BQ8668 Icelake® - BQ…" at bounding box center [304, 123] width 609 height 246
drag, startPoint x: 195, startPoint y: 52, endPoint x: 194, endPoint y: 151, distance: 99.1
click at [194, 151] on div "Luce di Luna ® - BQ8690 Luce di Luna ® - BQ8690 Icelake® - BQ8668 Icelake® - BQ…" at bounding box center [304, 123] width 609 height 246
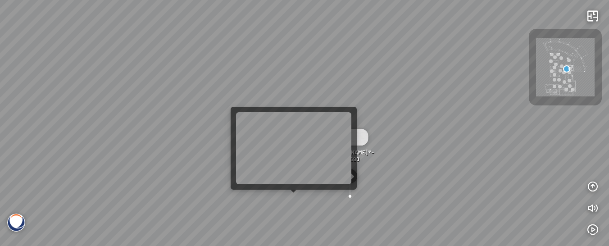
click at [291, 204] on div "Luce di Luna ® - BQ8690 Luce di Luna ® - BQ8690 Icelake® - BQ8668 Icelake® - BQ…" at bounding box center [304, 123] width 609 height 246
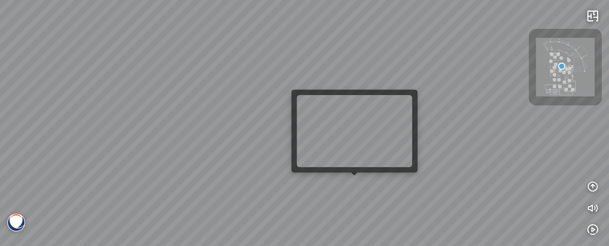
click at [355, 187] on div at bounding box center [304, 123] width 609 height 246
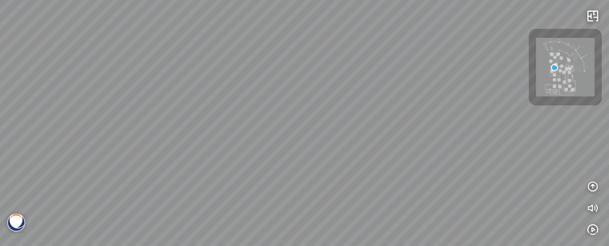
drag, startPoint x: 352, startPoint y: 175, endPoint x: 315, endPoint y: 157, distance: 40.9
click at [315, 158] on div "White Fusion™ - BQ8825 Acacia™ - BQ9610 Eramosa® - BQ9602 White Fusion™ - BQ8825" at bounding box center [304, 123] width 609 height 246
drag, startPoint x: 358, startPoint y: 131, endPoint x: 223, endPoint y: 113, distance: 135.4
click at [209, 109] on div "White Fusion™ - BQ8825 Acacia™ - BQ9610 Eramosa® - BQ9602 White Fusion™ - BQ8825" at bounding box center [304, 123] width 609 height 246
drag, startPoint x: 425, startPoint y: 118, endPoint x: 86, endPoint y: 109, distance: 338.4
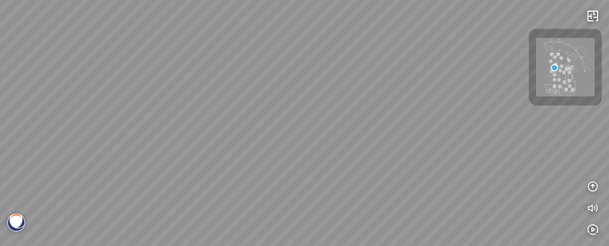
click at [79, 109] on div "White Fusion™ - BQ8825 Acacia™ - BQ9610 Eramosa® - BQ9602 White Fusion™ - BQ8825" at bounding box center [304, 123] width 609 height 246
drag, startPoint x: 336, startPoint y: 123, endPoint x: 28, endPoint y: 153, distance: 309.6
click at [28, 153] on div "White Fusion™ - BQ8825 Acacia™ - BQ9610 Eramosa® - BQ9602 White Fusion™ - BQ8825" at bounding box center [304, 123] width 609 height 246
drag, startPoint x: 264, startPoint y: 179, endPoint x: 92, endPoint y: 157, distance: 173.5
click at [92, 157] on div "White Fusion™ - BQ8825 Acacia™ - BQ9610 Eramosa® - BQ9602 White Fusion™ - BQ8825" at bounding box center [304, 123] width 609 height 246
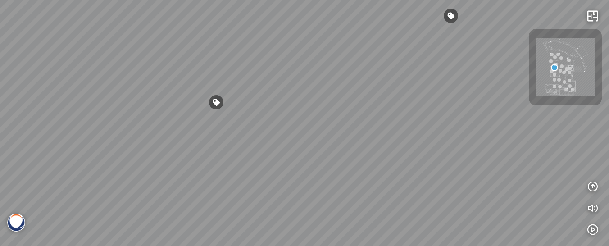
drag, startPoint x: 328, startPoint y: 185, endPoint x: 308, endPoint y: 127, distance: 61.3
click at [308, 127] on div "White Fusion™ - BQ8825 Acacia™ - BQ9610 Eramosa® - BQ9602 White Fusion™ - BQ8825" at bounding box center [304, 123] width 609 height 246
drag, startPoint x: 402, startPoint y: 132, endPoint x: 256, endPoint y: 216, distance: 168.5
click at [256, 216] on div "White Fusion™ - BQ8825 Acacia™ - BQ9610 Eramosa® - BQ9602 White Fusion™ - BQ8825" at bounding box center [304, 123] width 609 height 246
drag, startPoint x: 253, startPoint y: 70, endPoint x: 237, endPoint y: 144, distance: 75.2
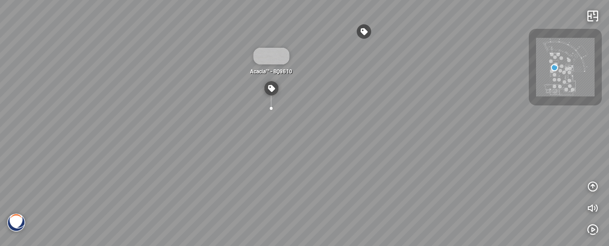
click at [237, 144] on div "White Fusion™ - BQ8825 Acacia™ - BQ9610 Eramosa® - BQ9602 White Fusion™ - BQ8825" at bounding box center [304, 123] width 609 height 246
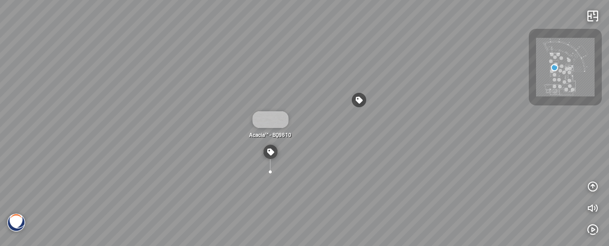
drag, startPoint x: 264, startPoint y: 125, endPoint x: 276, endPoint y: 178, distance: 54.6
click at [264, 188] on div "White Fusion™ - BQ8825 Acacia™ - BQ9610 Eramosa® - BQ9602 White Fusion™ - BQ8825" at bounding box center [304, 123] width 609 height 246
drag, startPoint x: 251, startPoint y: 149, endPoint x: 290, endPoint y: 115, distance: 51.1
click at [290, 115] on div "Acacia™ - BQ9610" at bounding box center [270, 143] width 52 height 62
drag, startPoint x: 212, startPoint y: 179, endPoint x: 394, endPoint y: 85, distance: 204.9
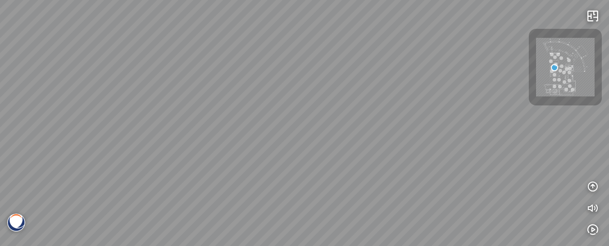
click at [394, 85] on div "White Fusion™ - BQ8825 Acacia™ - BQ9610 Eramosa® - BQ9602 White Fusion™ - BQ8825" at bounding box center [304, 123] width 609 height 246
drag, startPoint x: 300, startPoint y: 200, endPoint x: 347, endPoint y: 221, distance: 51.9
click at [354, 224] on div "White Fusion™ - BQ8825 Acacia™ - BQ9610 Eramosa® - BQ9602 White Fusion™ - BQ8825" at bounding box center [304, 123] width 609 height 246
drag, startPoint x: 309, startPoint y: 167, endPoint x: 310, endPoint y: 152, distance: 15.0
click at [310, 152] on div "White Fusion™ - BQ8825 Acacia™ - BQ9610 Eramosa® - BQ9602 White Fusion™ - BQ8825" at bounding box center [304, 123] width 609 height 246
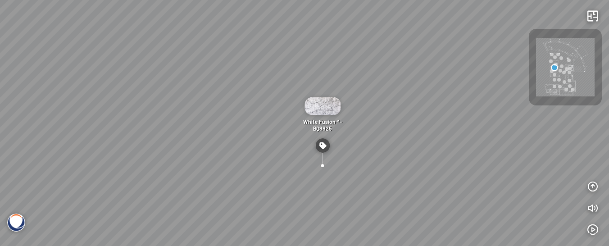
click at [199, 136] on div "White Fusion™ - BQ8825 Acacia™ - BQ9610 Eramosa® - BQ9602 White Fusion™ - BQ8825" at bounding box center [304, 123] width 609 height 246
click at [200, 142] on div "White Fusion™ - BQ8825 Acacia™ - BQ9610 Eramosa® - BQ9602 White Fusion™ - BQ8825" at bounding box center [304, 123] width 609 height 246
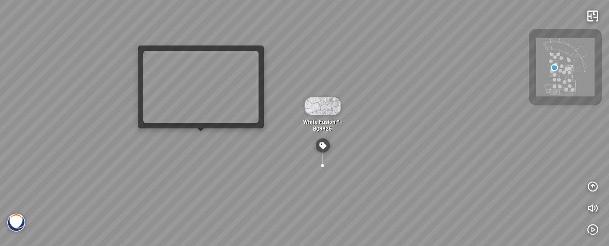
click at [202, 140] on div "White Fusion™ - BQ8825 Acacia™ - BQ9610 Eramosa® - BQ9602 White Fusion™ - BQ8825" at bounding box center [304, 123] width 609 height 246
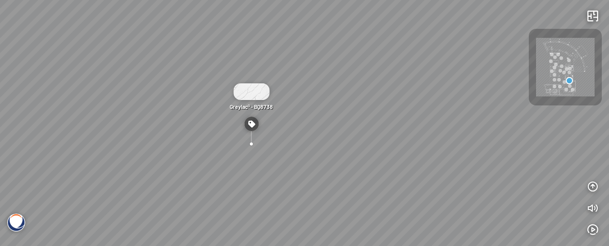
drag, startPoint x: 249, startPoint y: 151, endPoint x: 204, endPoint y: 149, distance: 45.5
click at [204, 149] on div "Greylac® - BQ8738" at bounding box center [304, 123] width 609 height 246
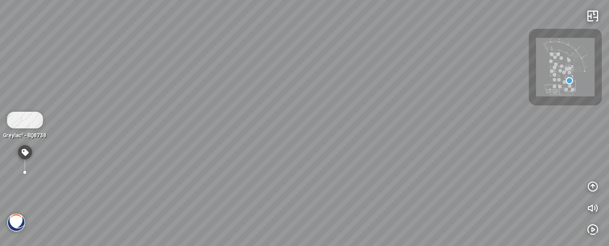
drag, startPoint x: 294, startPoint y: 118, endPoint x: 256, endPoint y: 100, distance: 42.3
click at [164, 92] on div "Greylac® - BQ8738" at bounding box center [304, 123] width 609 height 246
drag, startPoint x: 496, startPoint y: 132, endPoint x: 261, endPoint y: 155, distance: 236.7
click at [260, 155] on div "Greylac® - BQ8738" at bounding box center [304, 123] width 609 height 246
drag, startPoint x: 400, startPoint y: 150, endPoint x: 287, endPoint y: 225, distance: 136.6
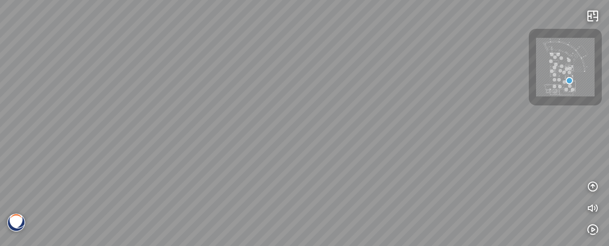
click at [287, 225] on div "Greylac® - BQ8738" at bounding box center [304, 123] width 609 height 246
drag, startPoint x: 393, startPoint y: 196, endPoint x: 300, endPoint y: 220, distance: 96.9
click at [280, 226] on div "Greylac® - BQ8738" at bounding box center [304, 123] width 609 height 246
drag, startPoint x: 433, startPoint y: 213, endPoint x: 315, endPoint y: 200, distance: 119.2
click at [315, 200] on div "Greylac® - BQ8738" at bounding box center [304, 123] width 609 height 246
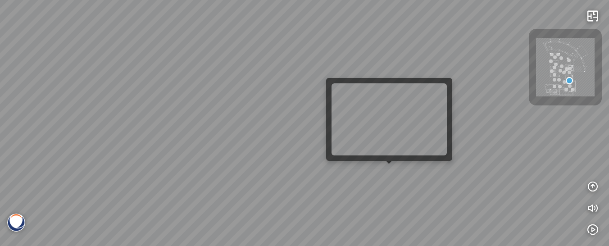
click at [394, 174] on div "Greylac® - BQ8738" at bounding box center [304, 123] width 609 height 246
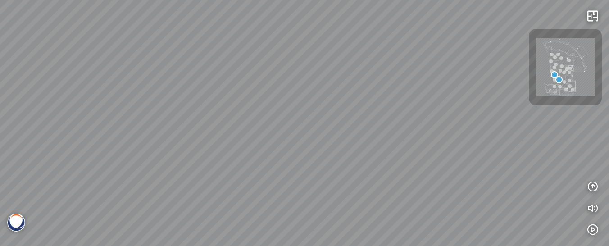
drag, startPoint x: 437, startPoint y: 160, endPoint x: 180, endPoint y: 185, distance: 258.4
click at [180, 185] on div at bounding box center [304, 123] width 609 height 246
drag, startPoint x: 441, startPoint y: 212, endPoint x: 264, endPoint y: 229, distance: 178.8
click at [256, 231] on div at bounding box center [304, 123] width 609 height 246
drag, startPoint x: 349, startPoint y: 214, endPoint x: 316, endPoint y: 164, distance: 59.6
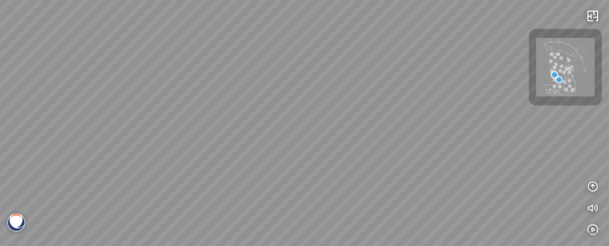
click at [295, 170] on div at bounding box center [304, 123] width 609 height 246
drag, startPoint x: 385, startPoint y: 155, endPoint x: 336, endPoint y: 173, distance: 52.0
click at [336, 173] on div at bounding box center [304, 123] width 609 height 246
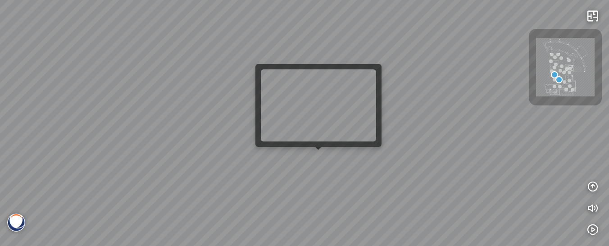
click at [322, 160] on div at bounding box center [304, 123] width 609 height 246
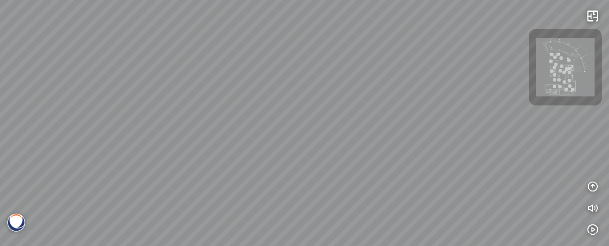
drag, startPoint x: 320, startPoint y: 127, endPoint x: 302, endPoint y: 207, distance: 82.2
click at [302, 207] on div "Acacia™ - BQ9610 Eramosa® - BQ9602 White Fusion™ - BQ8825" at bounding box center [304, 123] width 609 height 246
